Goal: Find specific page/section: Find specific page/section

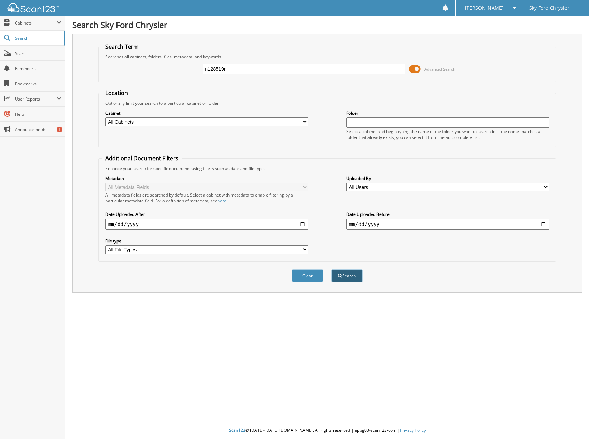
type input "n128519n"
click at [347, 277] on button "Search" at bounding box center [346, 275] width 31 height 13
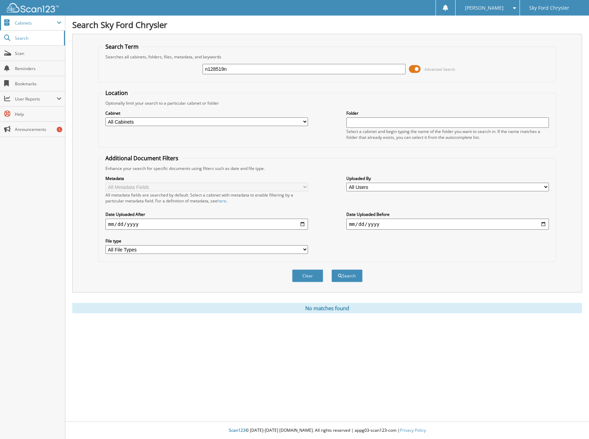
click at [27, 21] on span "Cabinets" at bounding box center [36, 23] width 42 height 6
click at [32, 38] on span "My Company" at bounding box center [36, 38] width 51 height 6
